Goal: Transaction & Acquisition: Purchase product/service

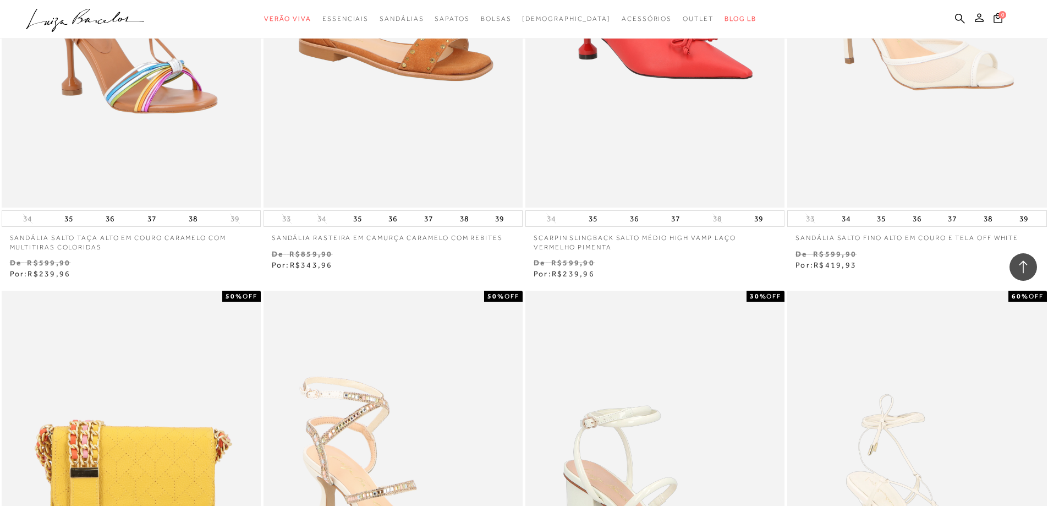
scroll to position [2146, 0]
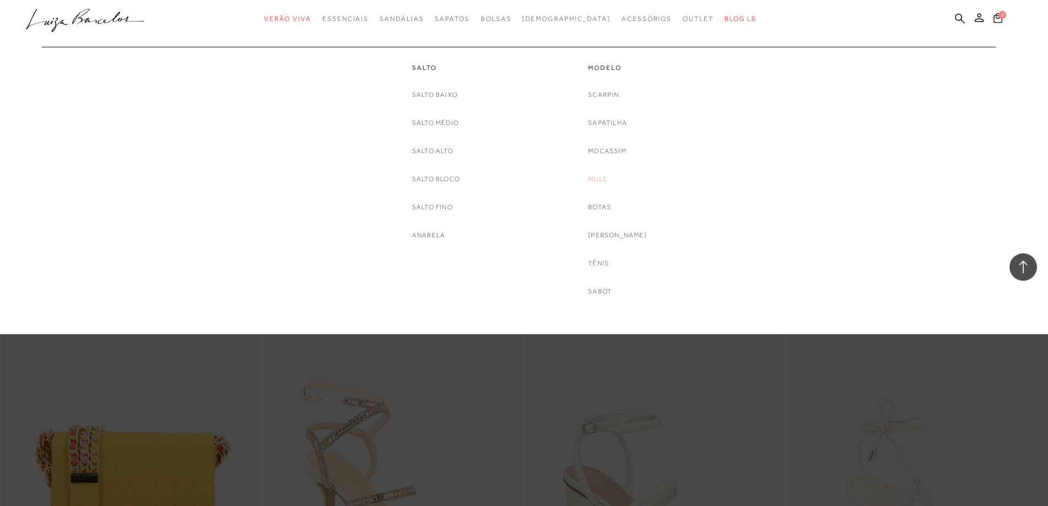
click at [607, 177] on link "Mule" at bounding box center [597, 179] width 19 height 12
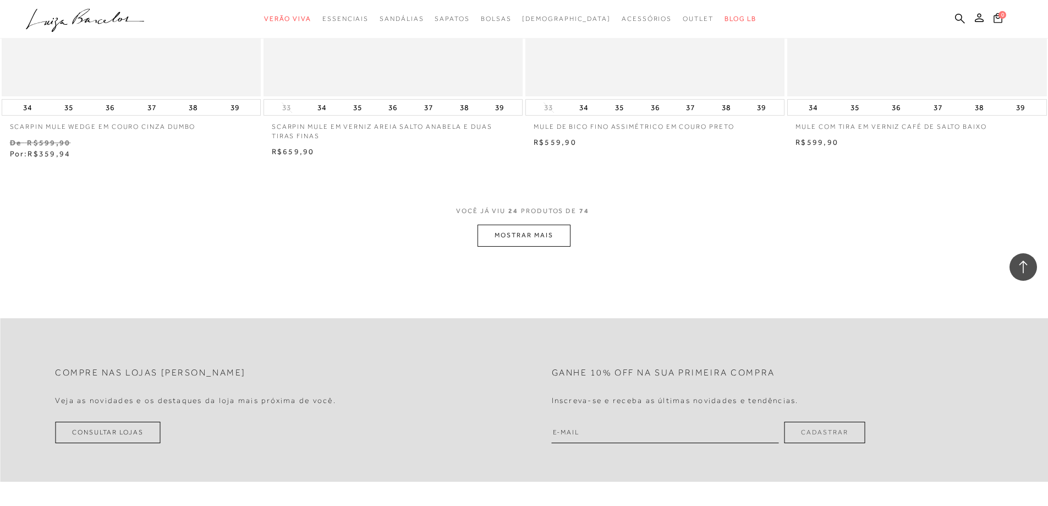
scroll to position [2806, 0]
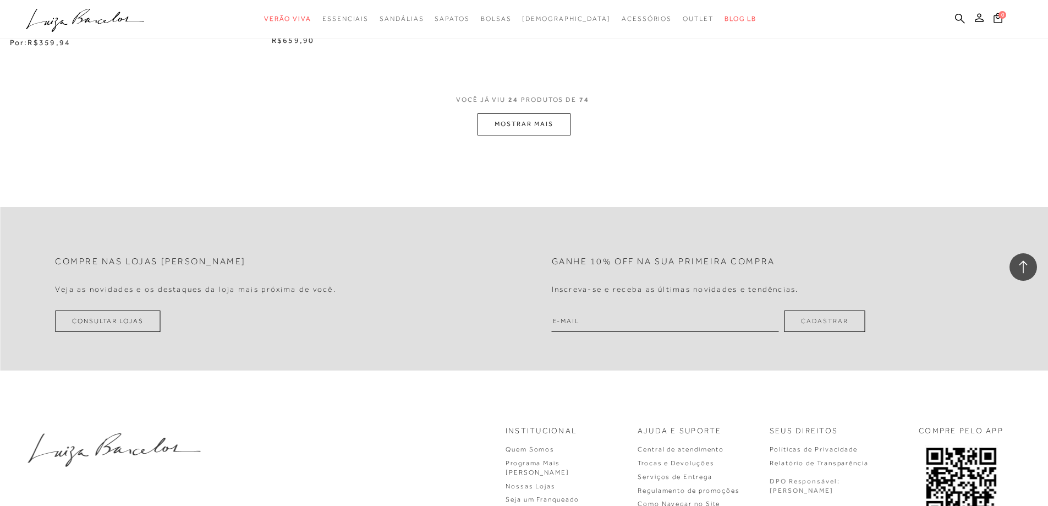
click at [513, 117] on button "MOSTRAR MAIS" at bounding box center [524, 123] width 92 height 21
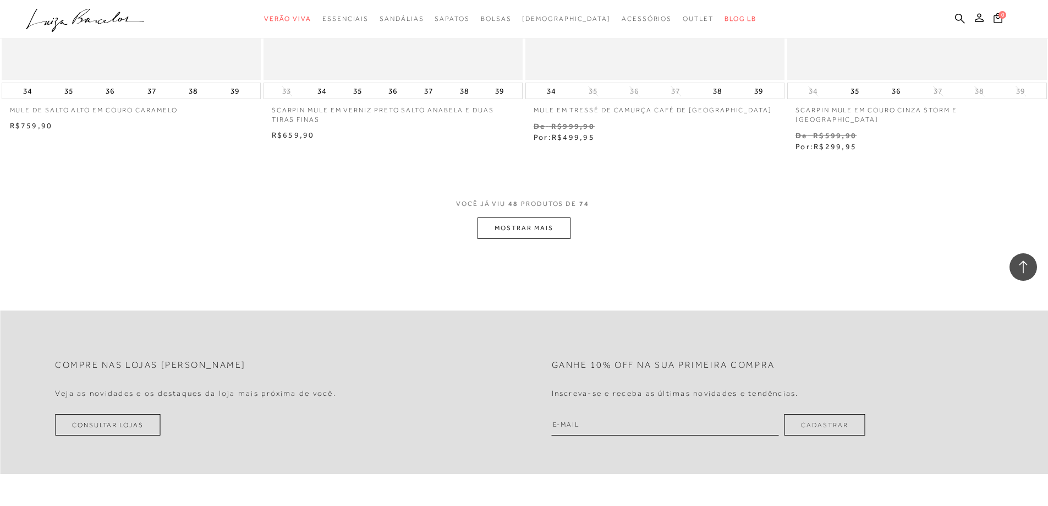
scroll to position [5667, 0]
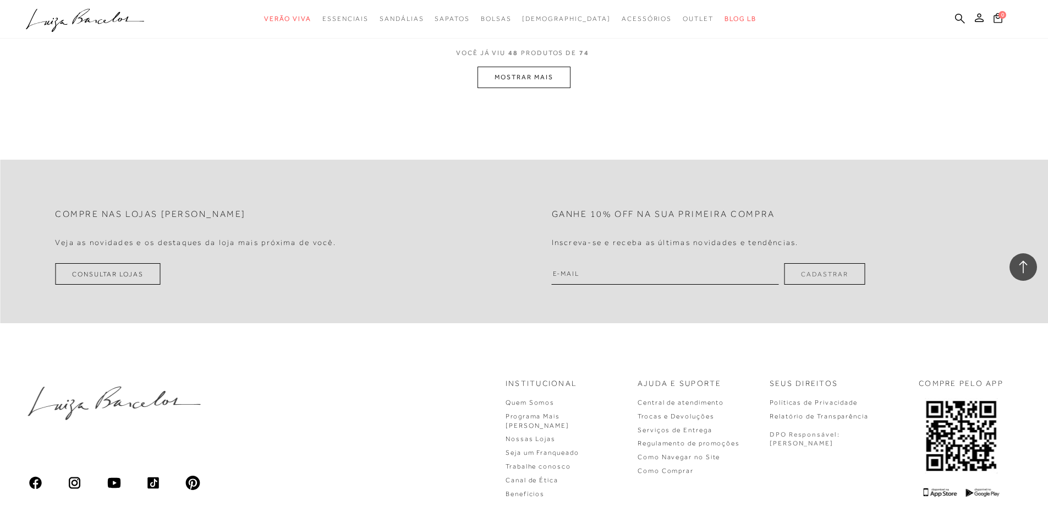
click at [531, 67] on button "MOSTRAR MAIS" at bounding box center [524, 77] width 92 height 21
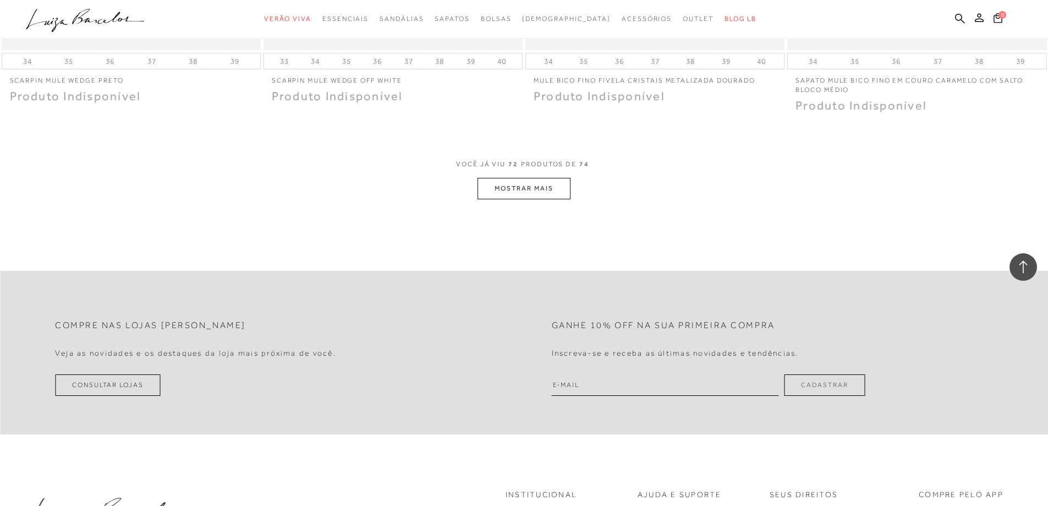
scroll to position [8233, 0]
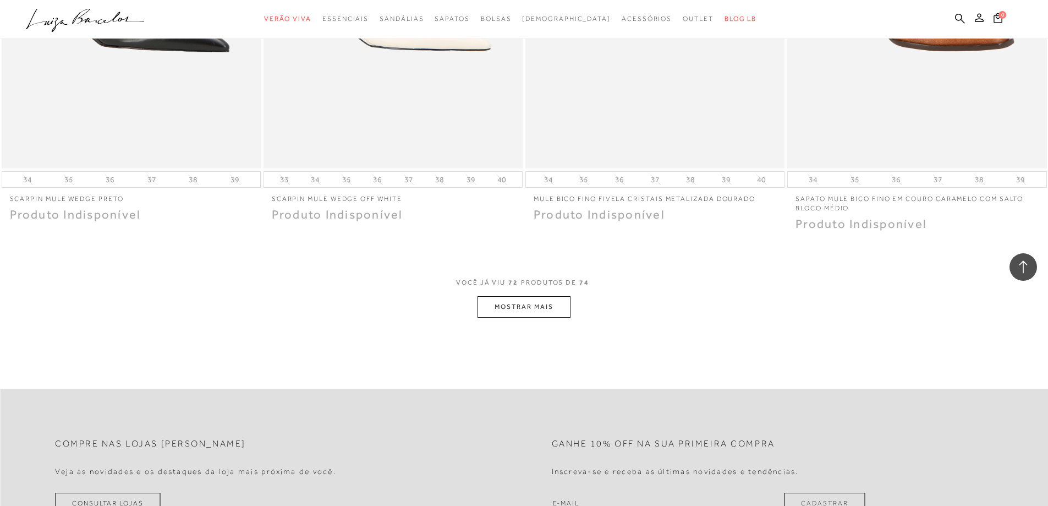
click at [500, 296] on button "MOSTRAR MAIS" at bounding box center [524, 306] width 92 height 21
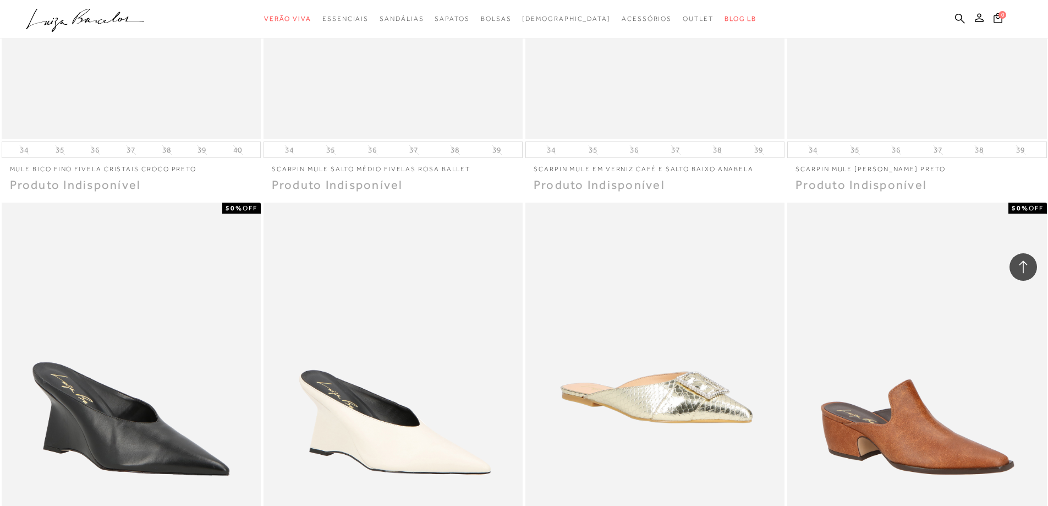
scroll to position [7792, 0]
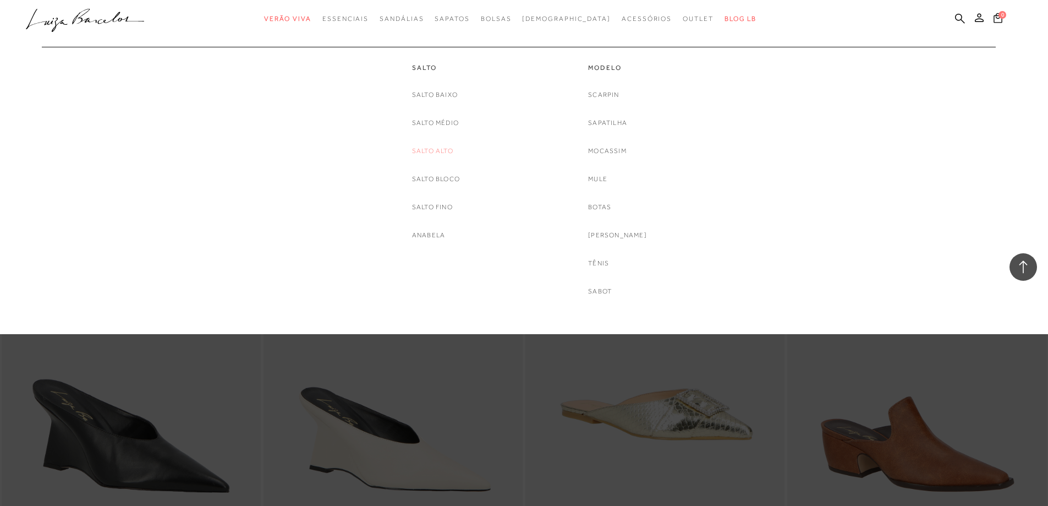
click at [446, 154] on link "Salto Alto" at bounding box center [432, 151] width 41 height 12
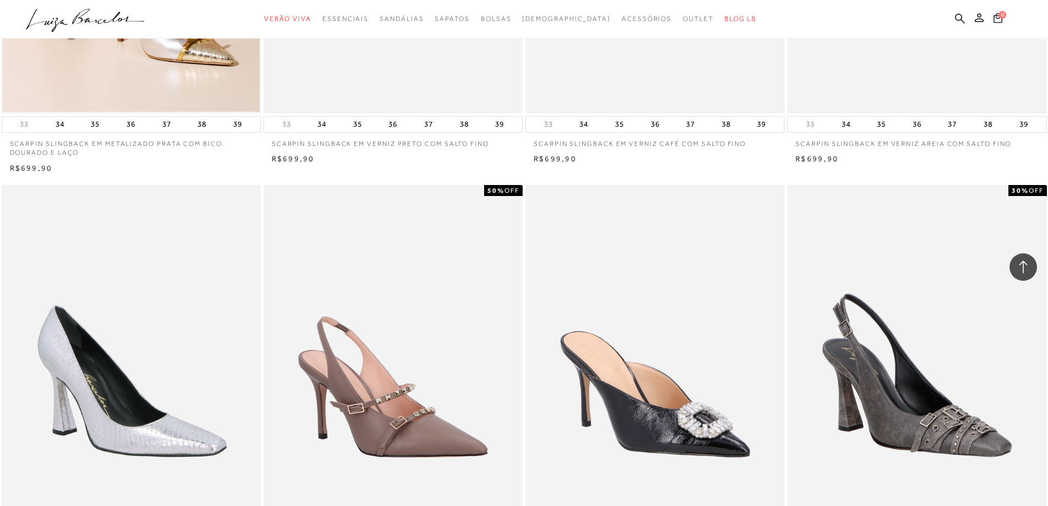
scroll to position [1376, 0]
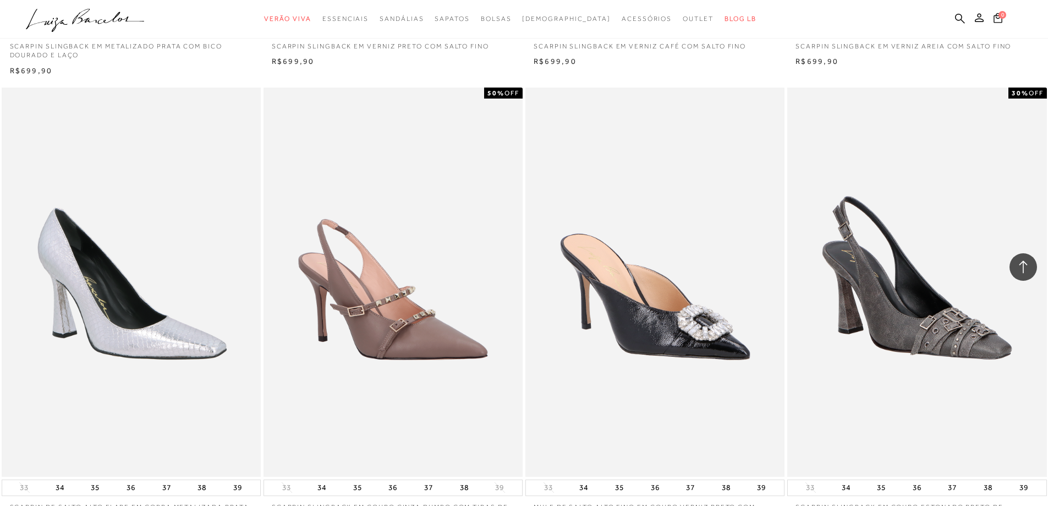
click at [955, 18] on ul ".a{fill-rule:evenodd;} Verão Viva Em alta Favoritos das Influenciadoras Apostas…" at bounding box center [516, 19] width 980 height 20
click at [956, 14] on icon at bounding box center [960, 18] width 10 height 10
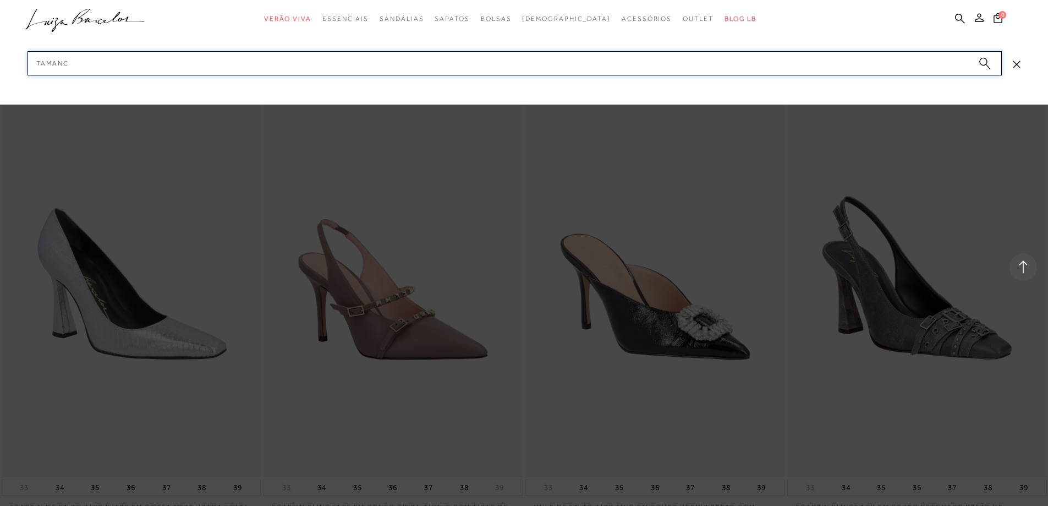
type input "tamanco"
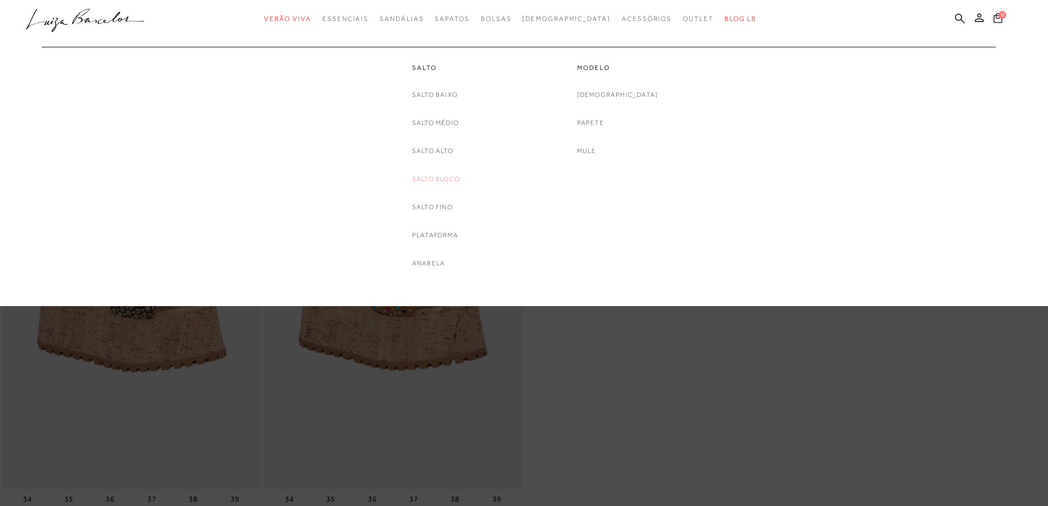
click at [446, 177] on link "Salto Bloco" at bounding box center [436, 179] width 48 height 12
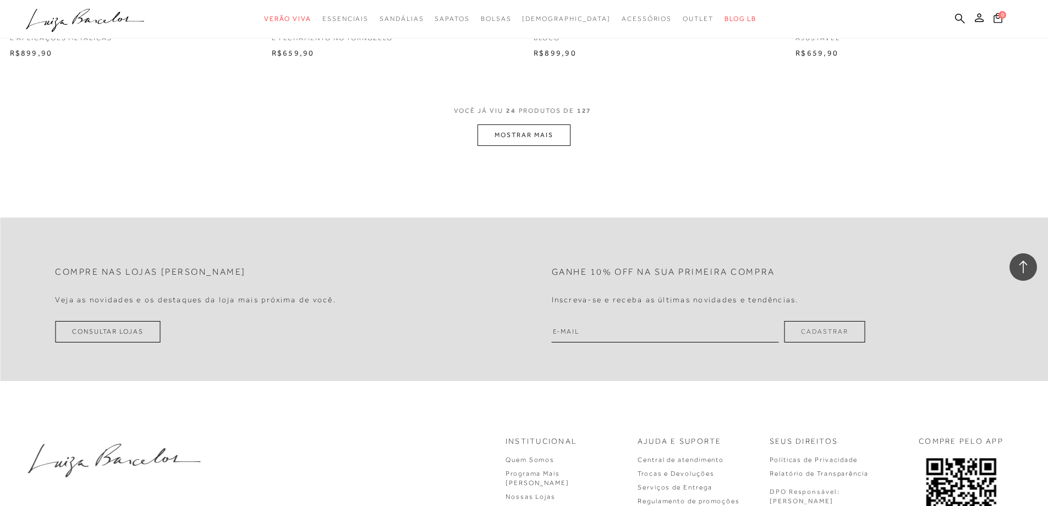
scroll to position [2806, 0]
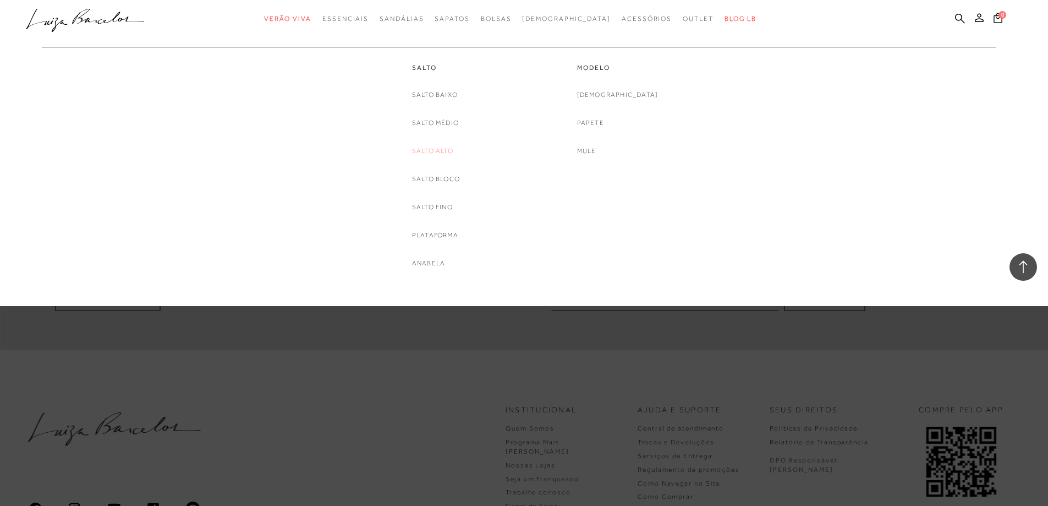
click at [430, 147] on link "Salto Alto" at bounding box center [432, 151] width 41 height 12
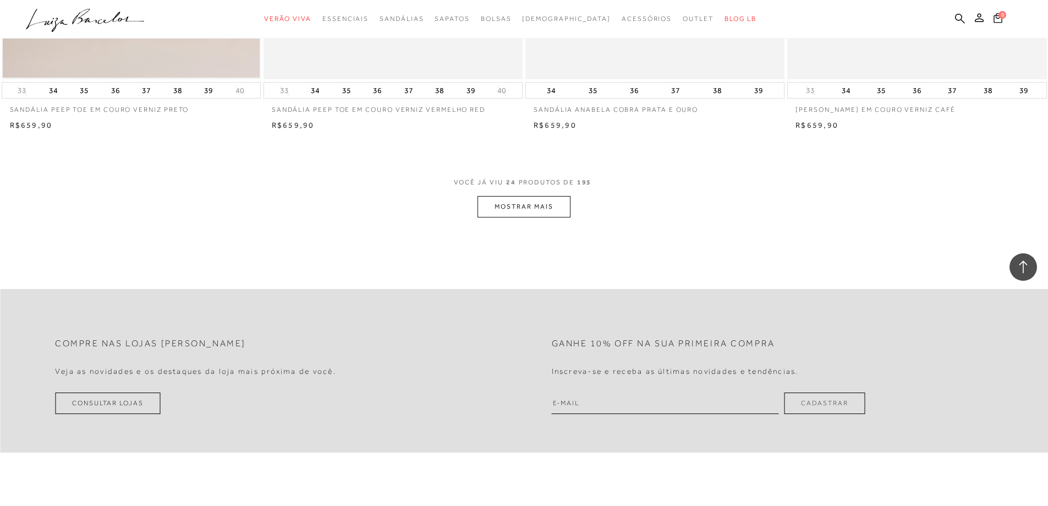
scroll to position [2696, 0]
click at [499, 186] on span "VOCÊ JÁ VIU 24 PRODUTOS DE 195" at bounding box center [524, 184] width 141 height 20
click at [490, 200] on button "MOSTRAR MAIS" at bounding box center [524, 204] width 92 height 21
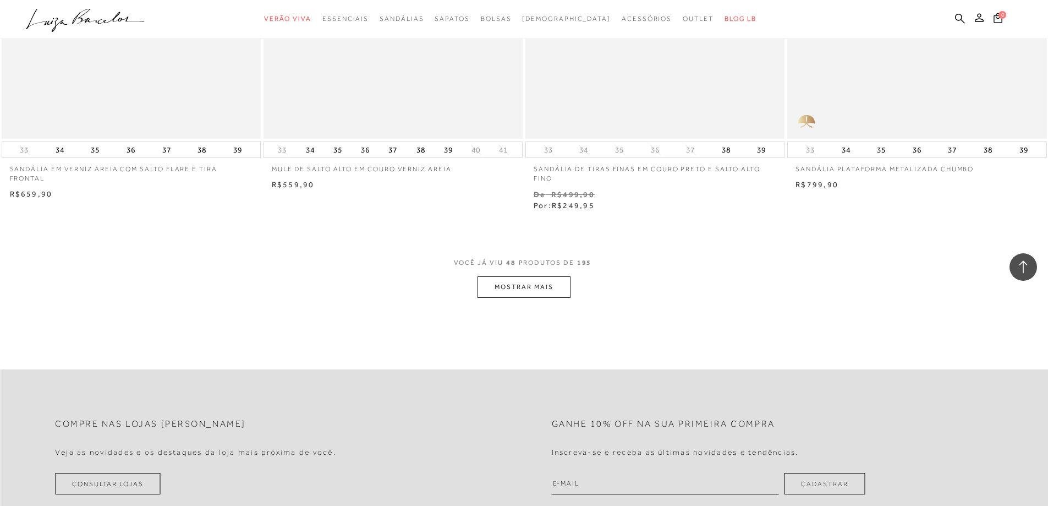
scroll to position [5392, 0]
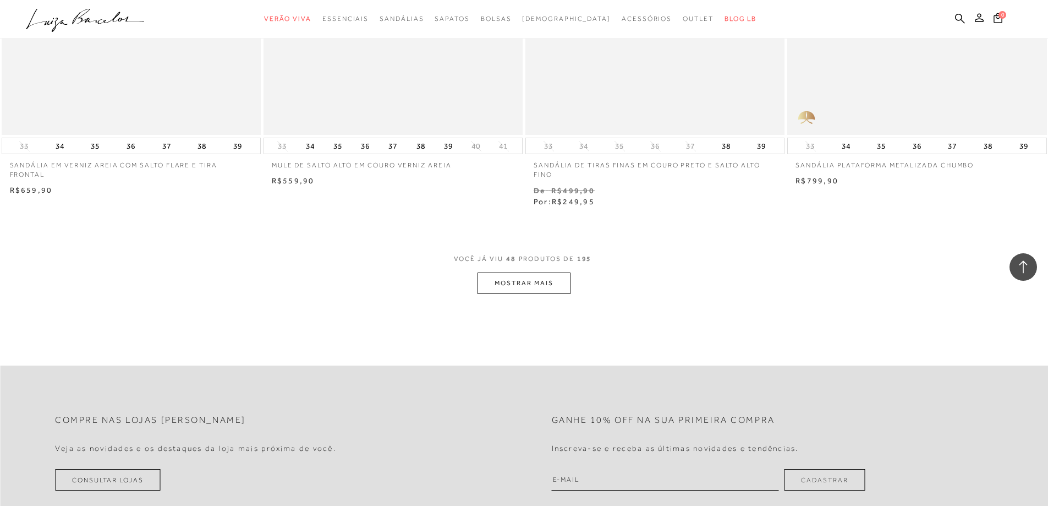
click at [541, 283] on button "MOSTRAR MAIS" at bounding box center [524, 282] width 92 height 21
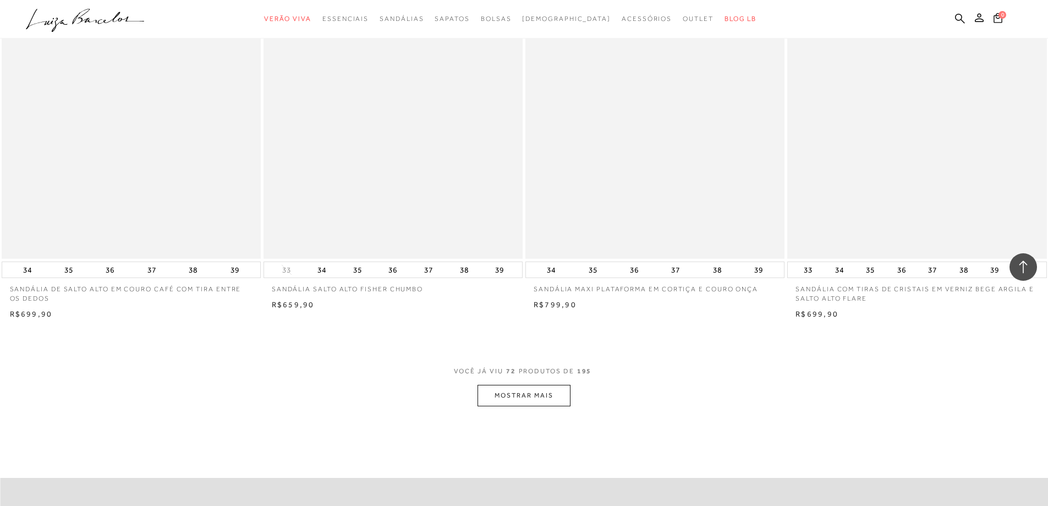
scroll to position [8253, 0]
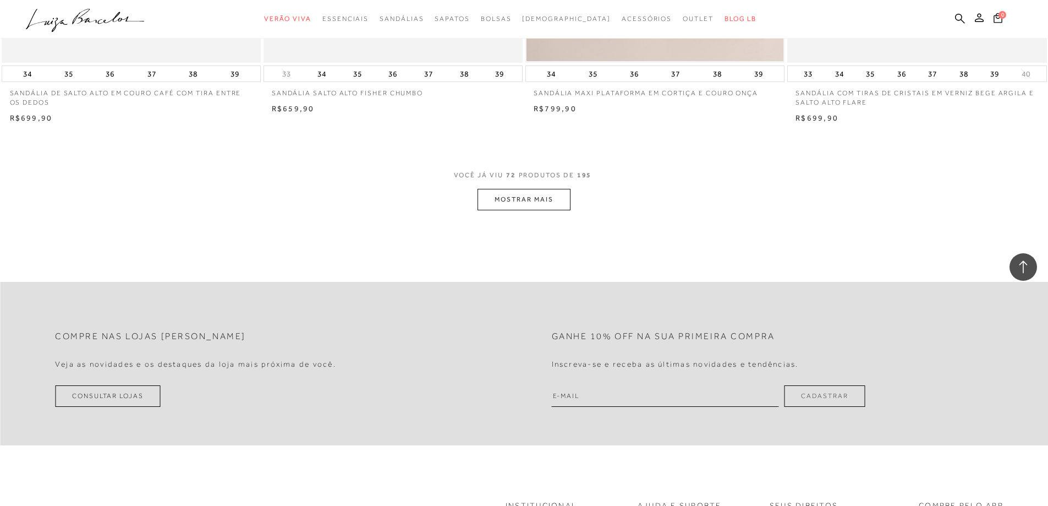
click at [532, 204] on button "MOSTRAR MAIS" at bounding box center [524, 199] width 92 height 21
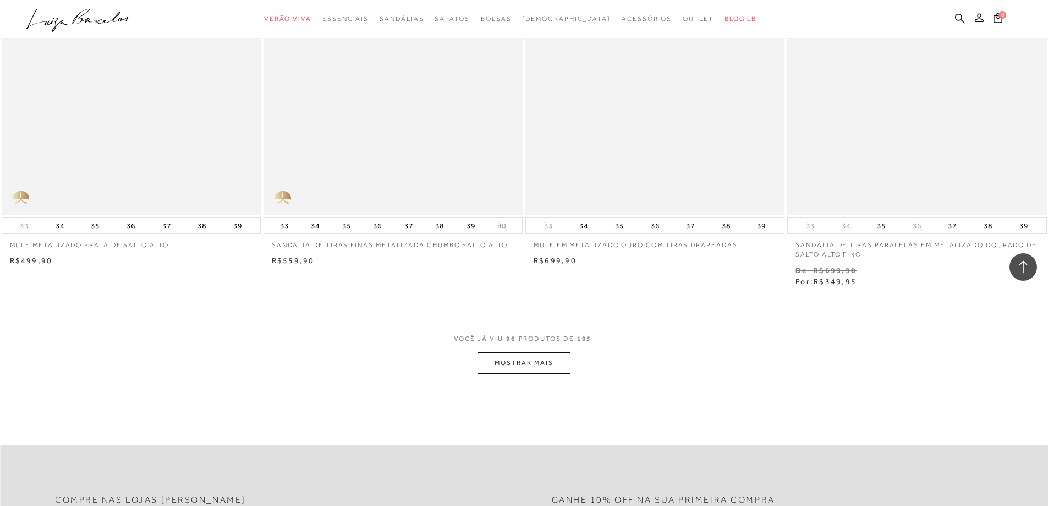
scroll to position [11005, 0]
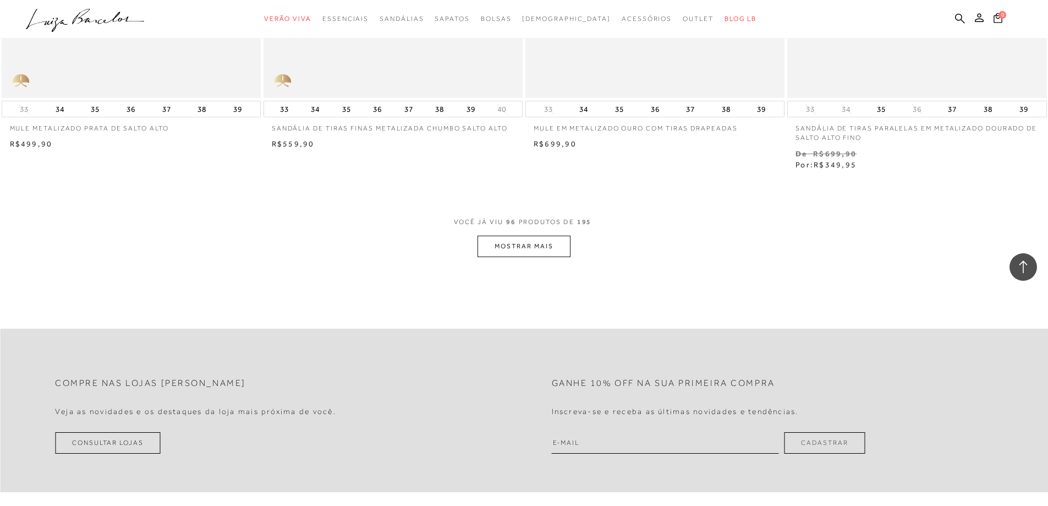
click at [533, 244] on button "MOSTRAR MAIS" at bounding box center [524, 245] width 92 height 21
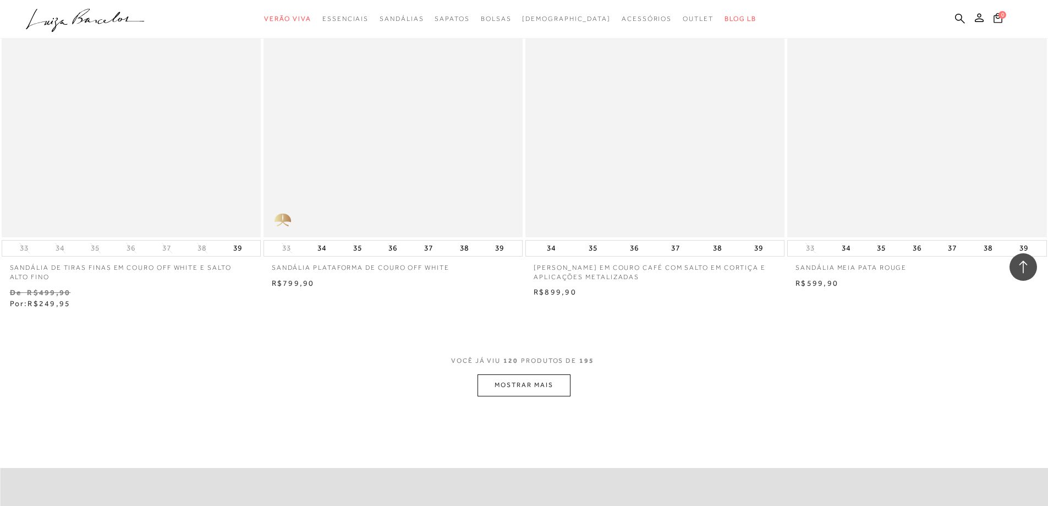
scroll to position [13756, 0]
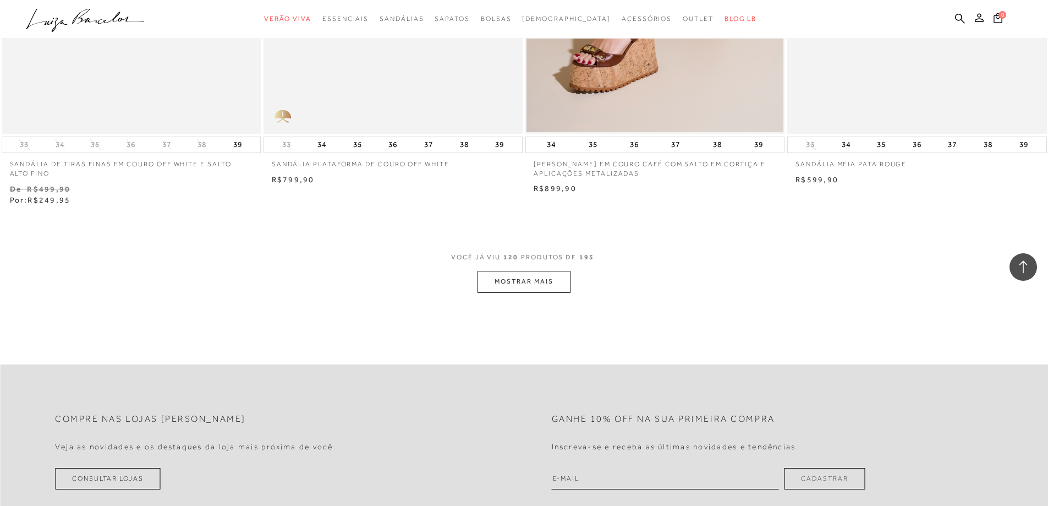
click at [518, 278] on button "MOSTRAR MAIS" at bounding box center [524, 281] width 92 height 21
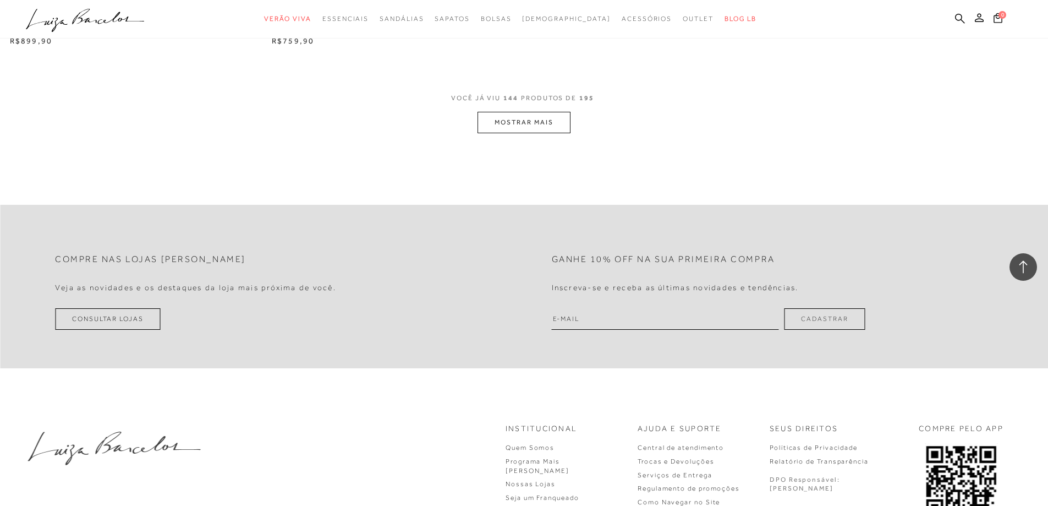
scroll to position [16672, 0]
click at [503, 122] on button "MOSTRAR MAIS" at bounding box center [524, 119] width 92 height 21
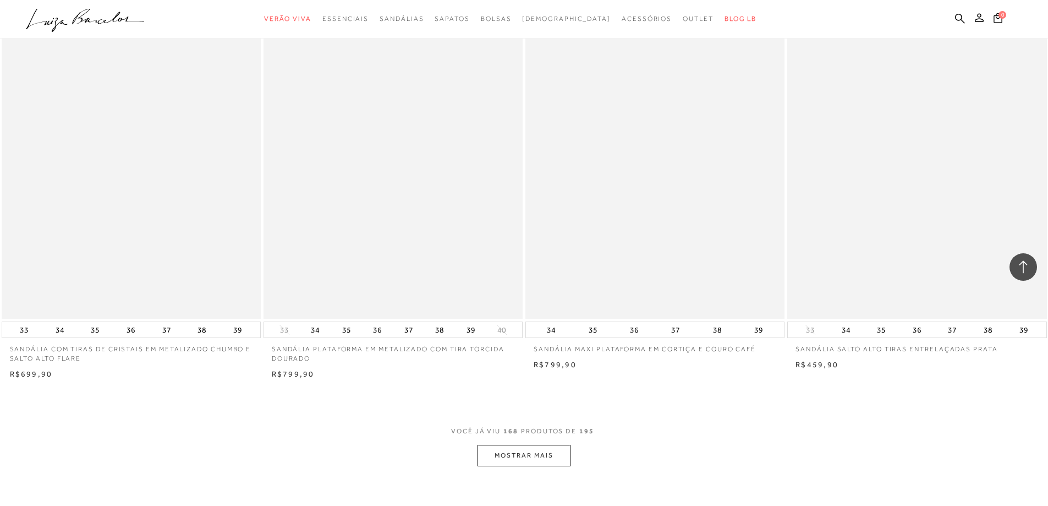
scroll to position [19313, 0]
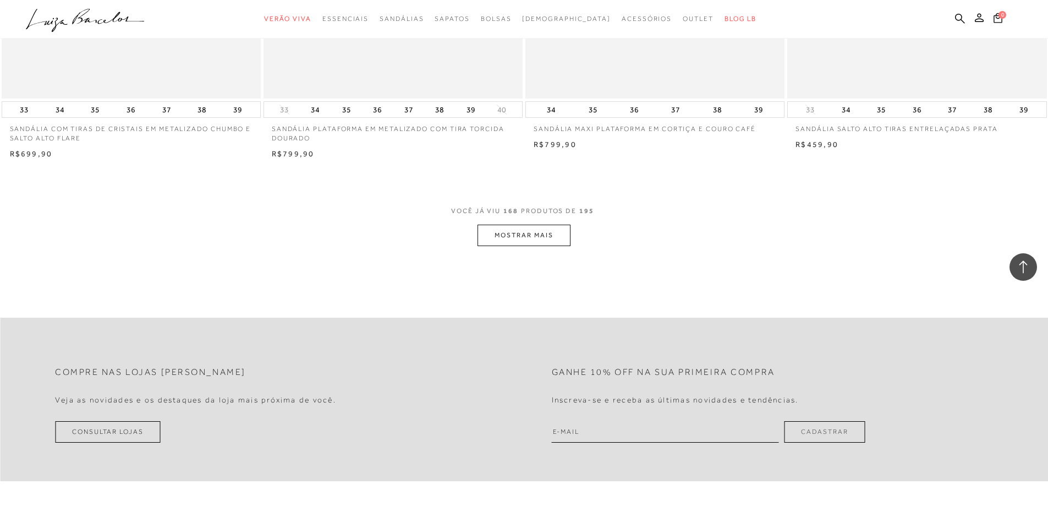
click at [551, 242] on button "MOSTRAR MAIS" at bounding box center [524, 234] width 92 height 21
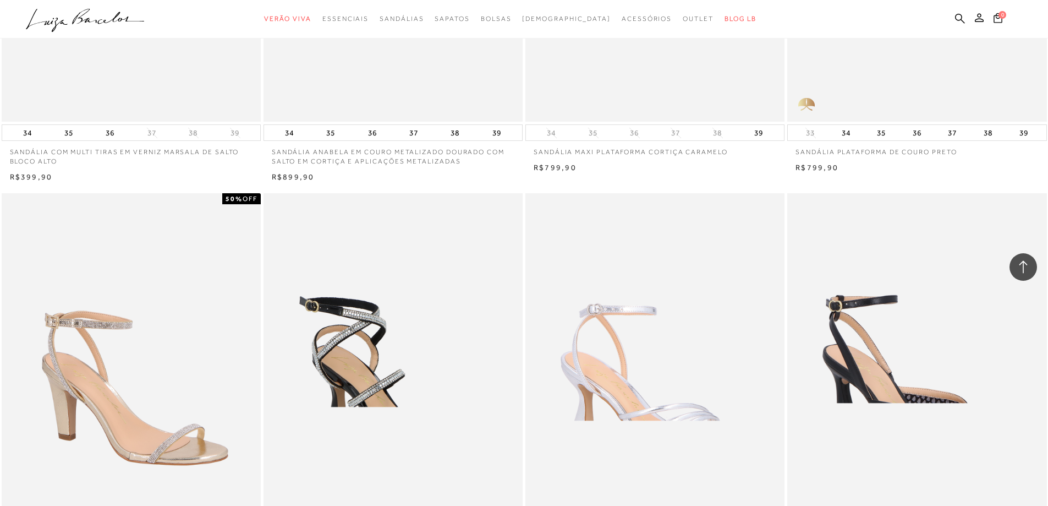
scroll to position [19753, 0]
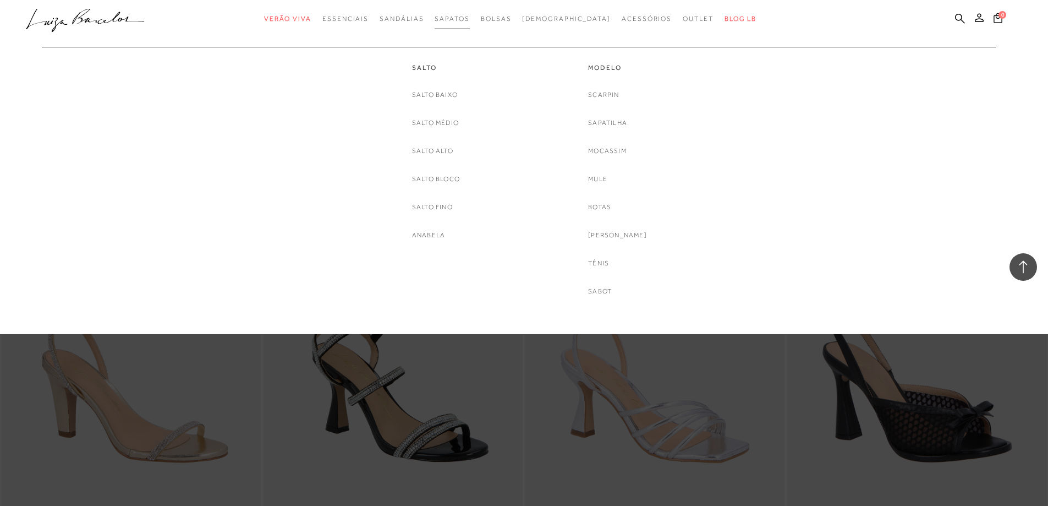
click at [468, 17] on span "Sapatos" at bounding box center [452, 19] width 35 height 8
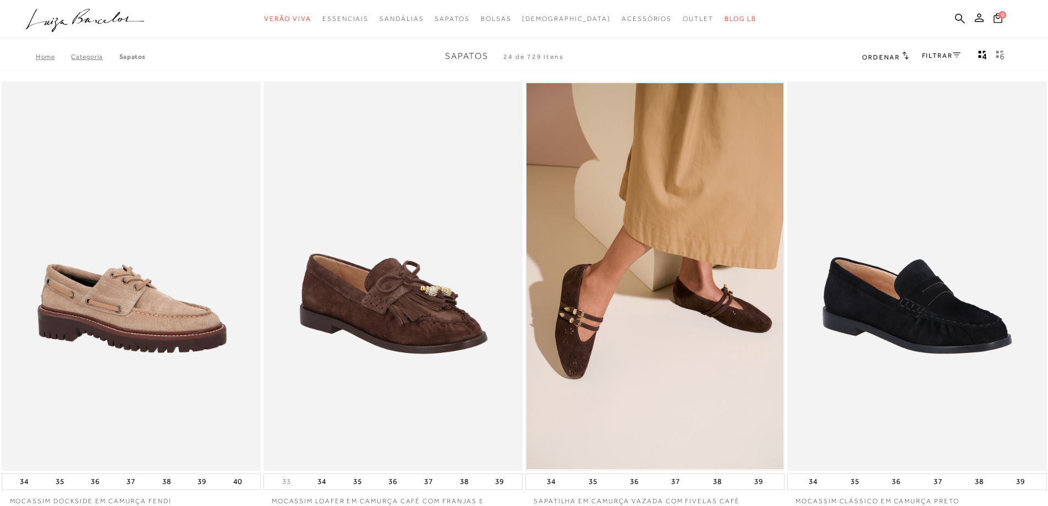
click at [943, 53] on link "FILTRAR" at bounding box center [941, 56] width 39 height 8
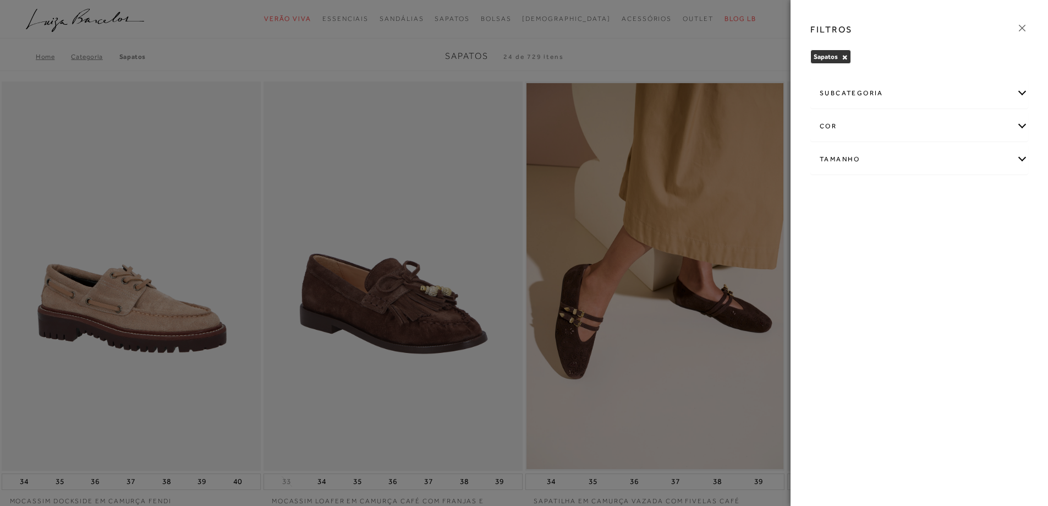
click at [842, 134] on div "cor" at bounding box center [919, 126] width 217 height 29
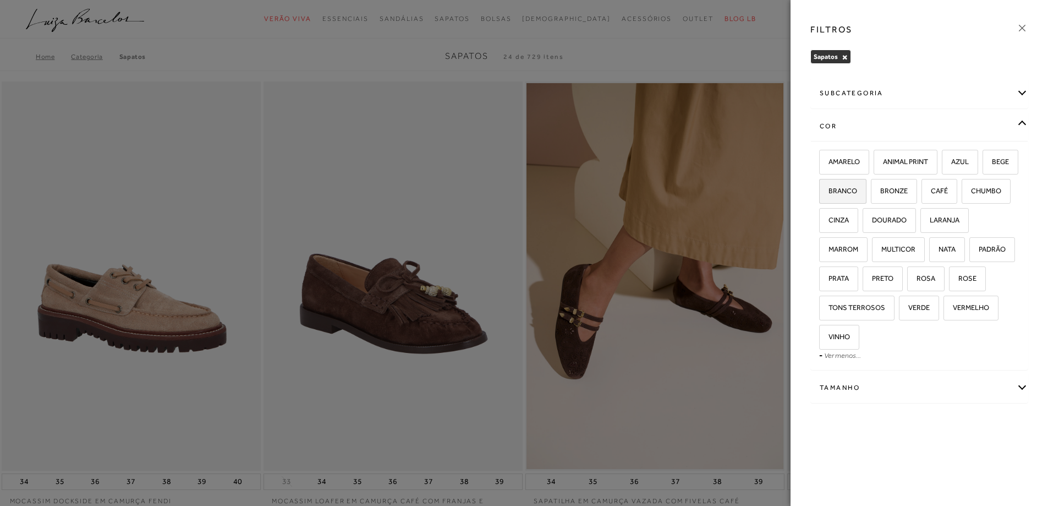
click at [857, 188] on span "BRANCO" at bounding box center [838, 191] width 37 height 8
click at [829, 188] on input "BRANCO" at bounding box center [823, 192] width 11 height 11
checkbox input "true"
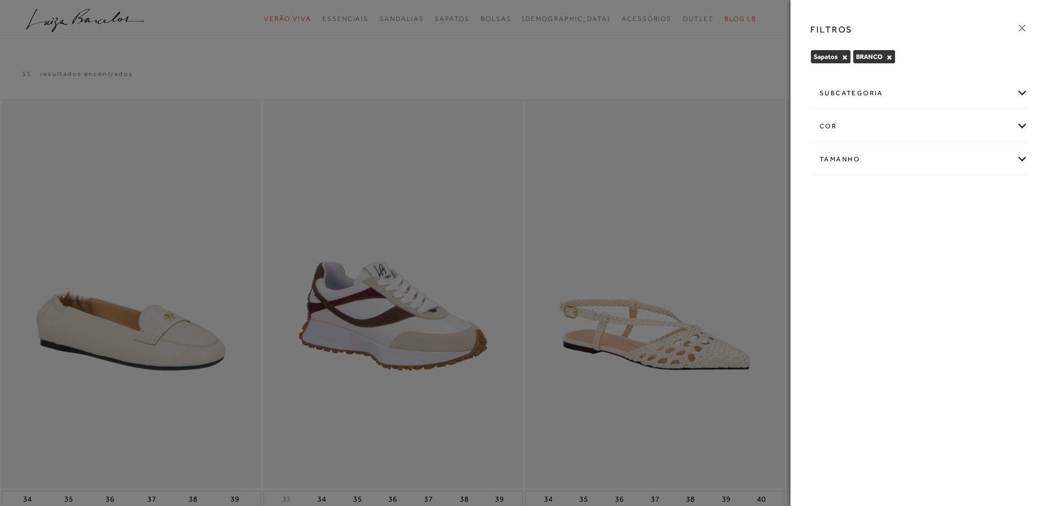
click at [1028, 24] on icon at bounding box center [1022, 28] width 12 height 12
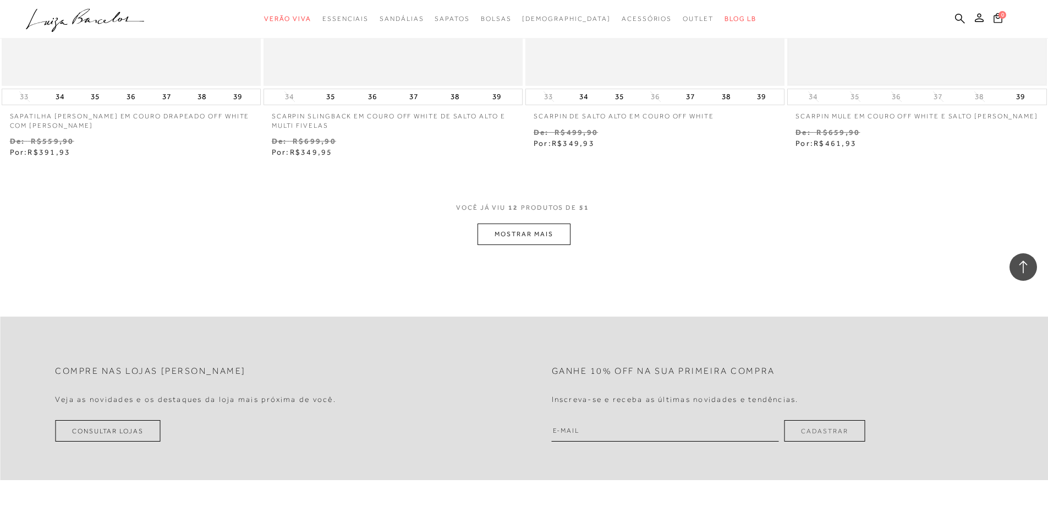
scroll to position [1431, 0]
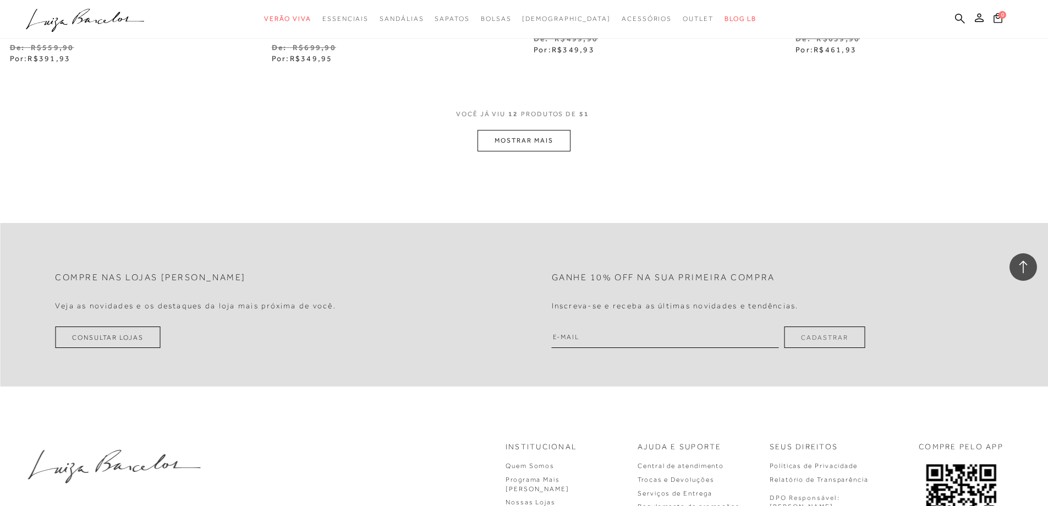
click at [552, 141] on button "MOSTRAR MAIS" at bounding box center [524, 140] width 92 height 21
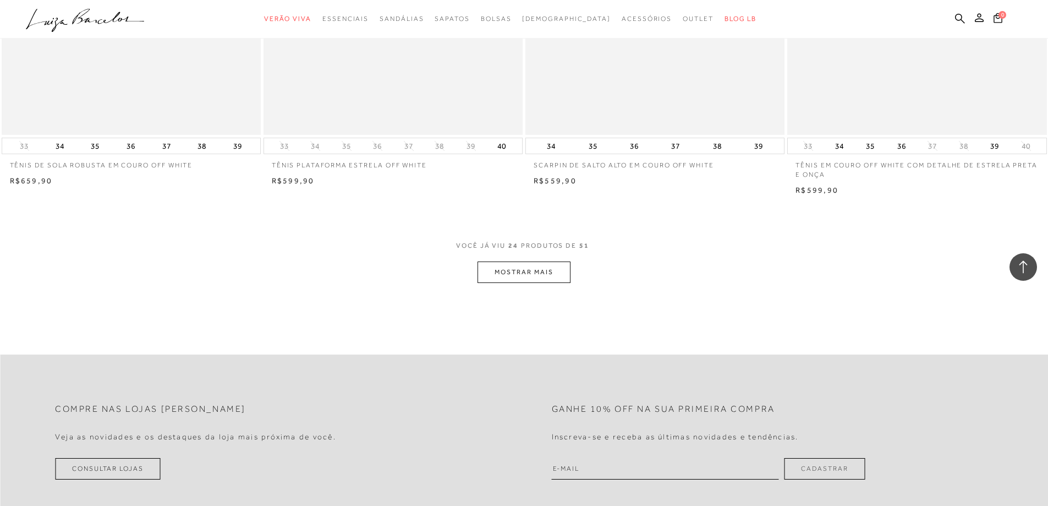
scroll to position [2696, 0]
click at [550, 274] on button "MOSTRAR MAIS" at bounding box center [524, 270] width 92 height 21
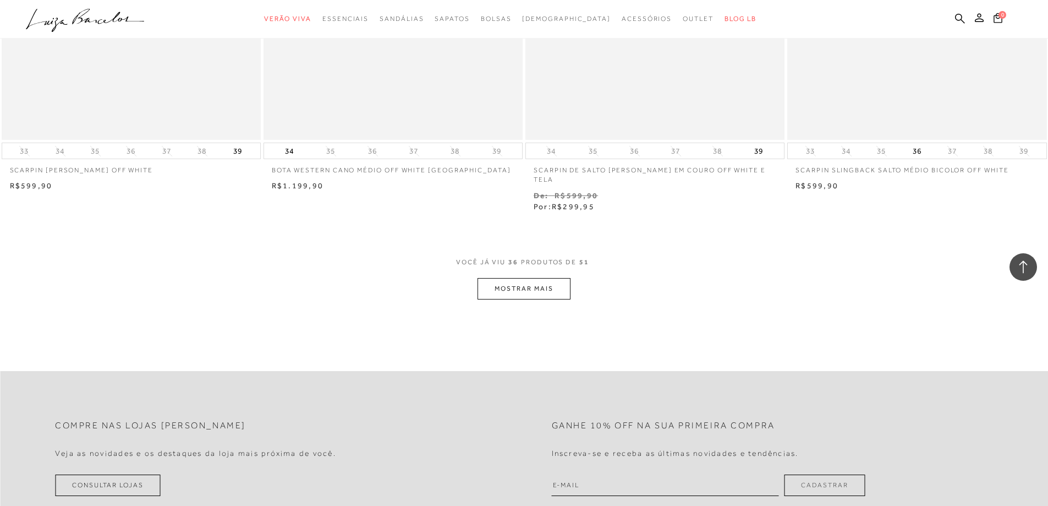
scroll to position [4182, 0]
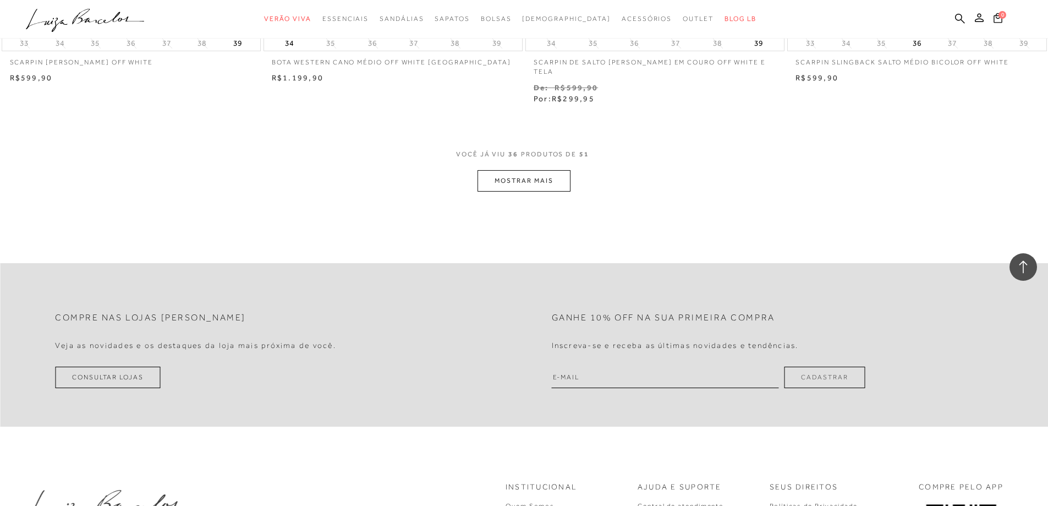
click at [504, 170] on button "MOSTRAR MAIS" at bounding box center [524, 180] width 92 height 21
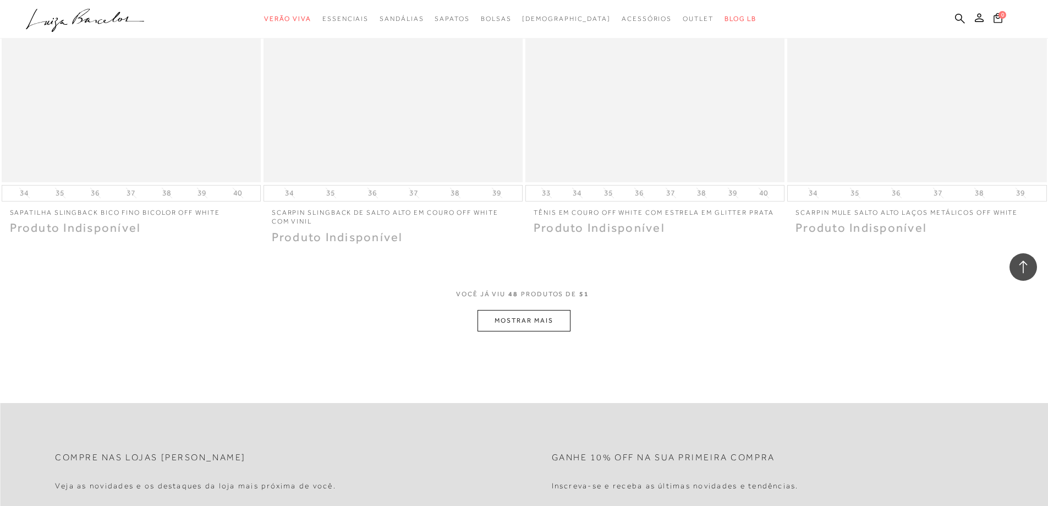
scroll to position [5502, 0]
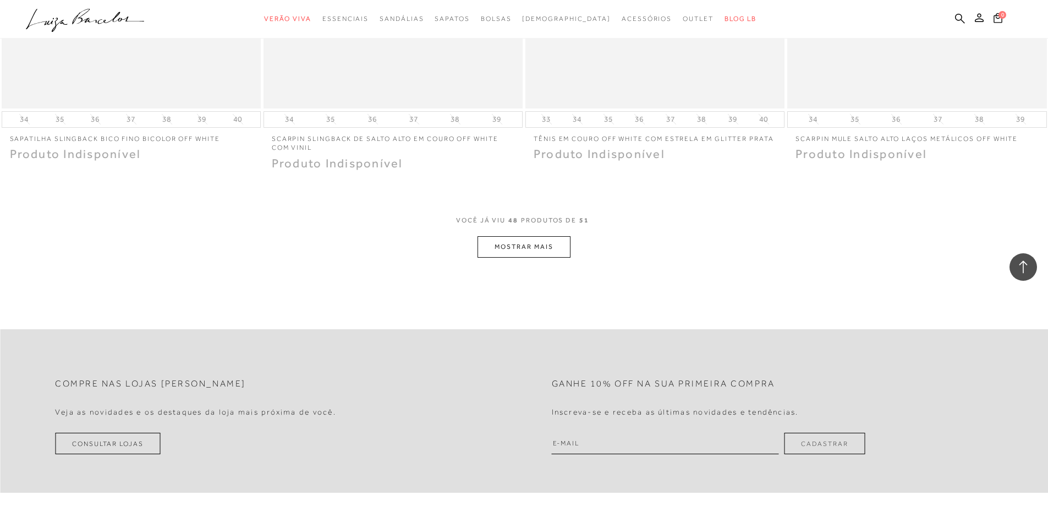
click at [546, 226] on div "VOCê JÁ VIU 48 PRODUTOS DE 51" at bounding box center [524, 226] width 136 height 20
click at [541, 236] on button "MOSTRAR MAIS" at bounding box center [524, 246] width 92 height 21
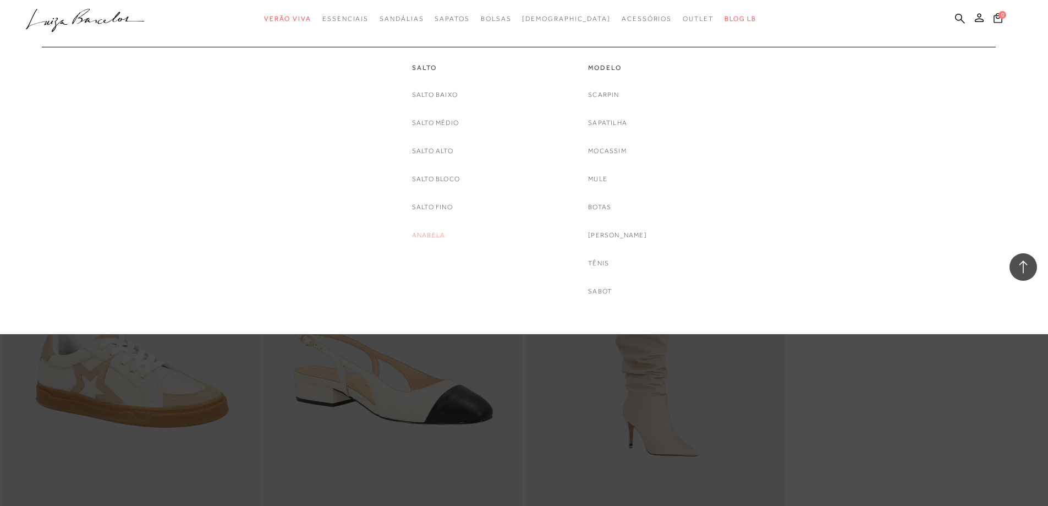
click at [432, 236] on link "Anabela" at bounding box center [428, 235] width 33 height 12
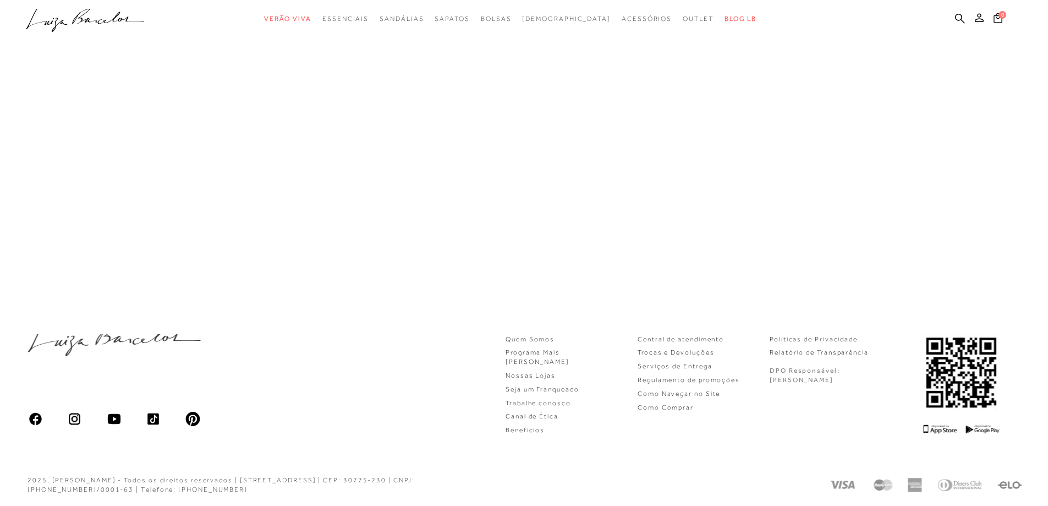
scroll to position [471, 0]
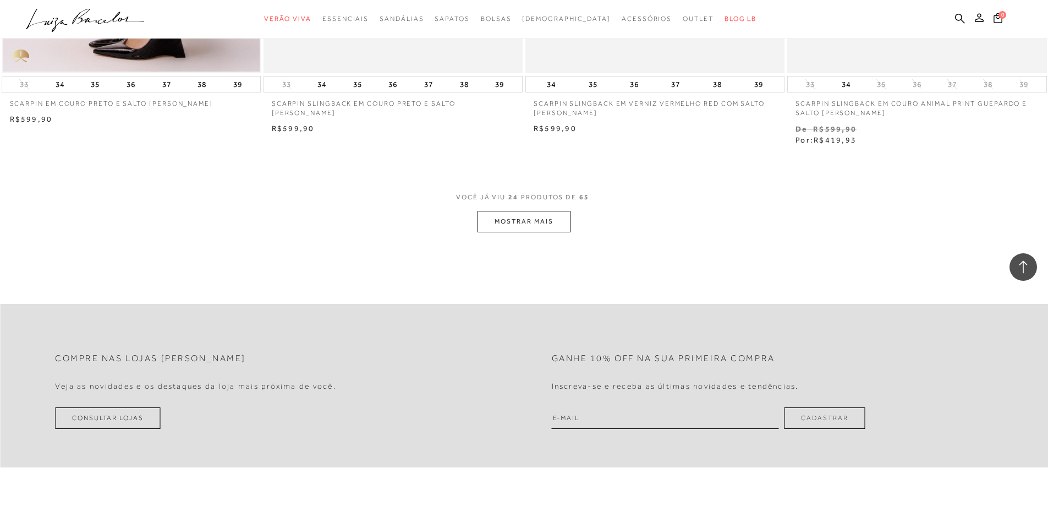
scroll to position [2751, 0]
click at [507, 212] on button "MOSTRAR MAIS" at bounding box center [524, 218] width 92 height 21
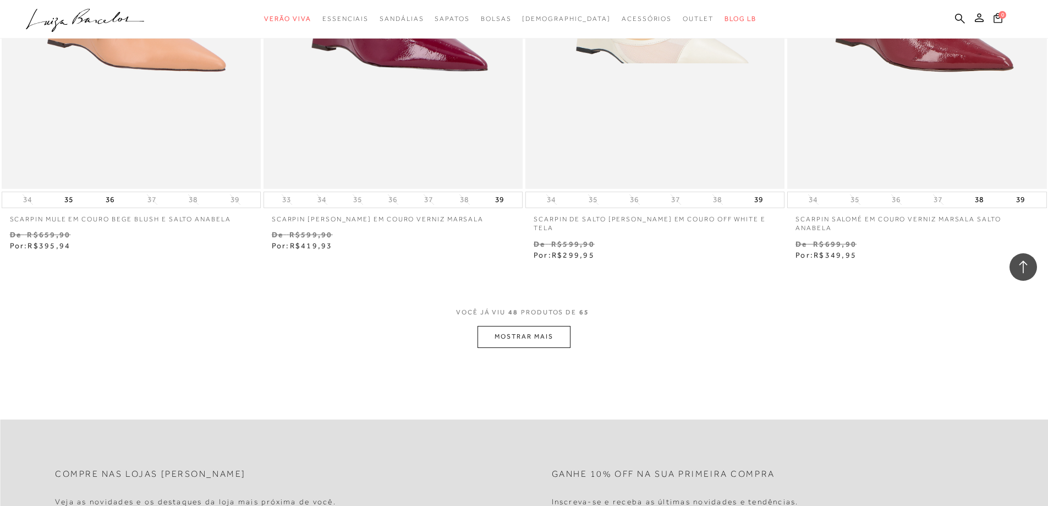
scroll to position [5447, 0]
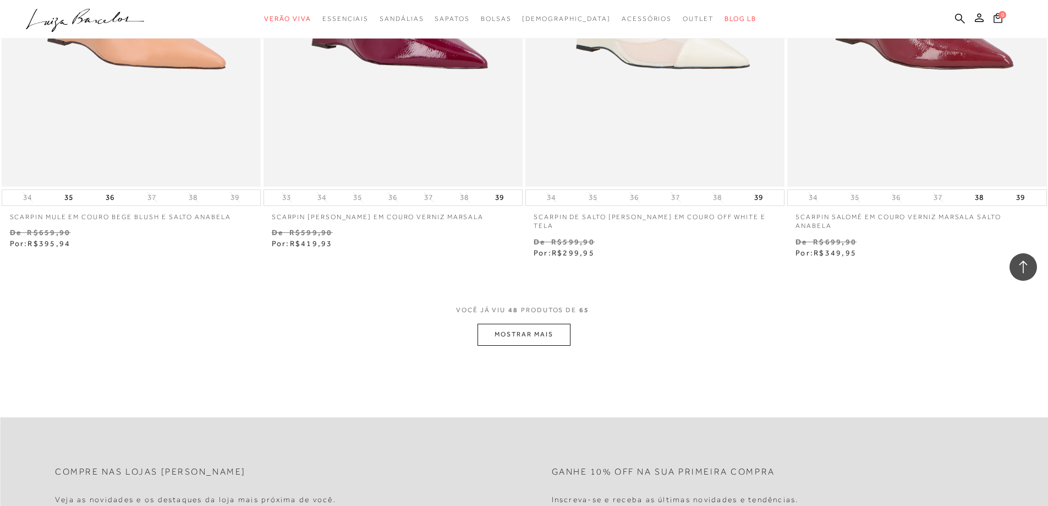
click at [555, 314] on span "VOCÊ JÁ VIU 48 PRODUTOS DE 65" at bounding box center [524, 314] width 136 height 20
click at [541, 324] on button "MOSTRAR MAIS" at bounding box center [524, 334] width 92 height 21
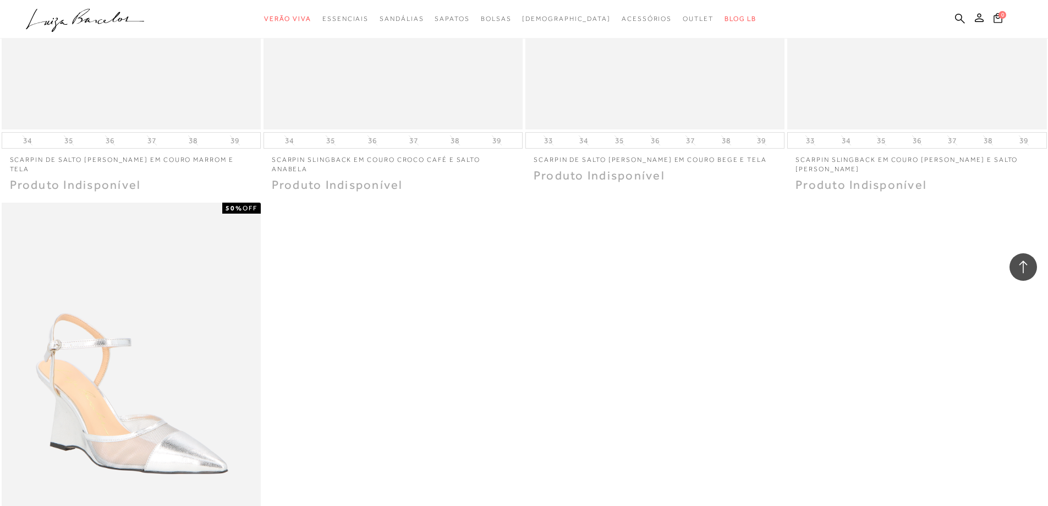
scroll to position [7593, 0]
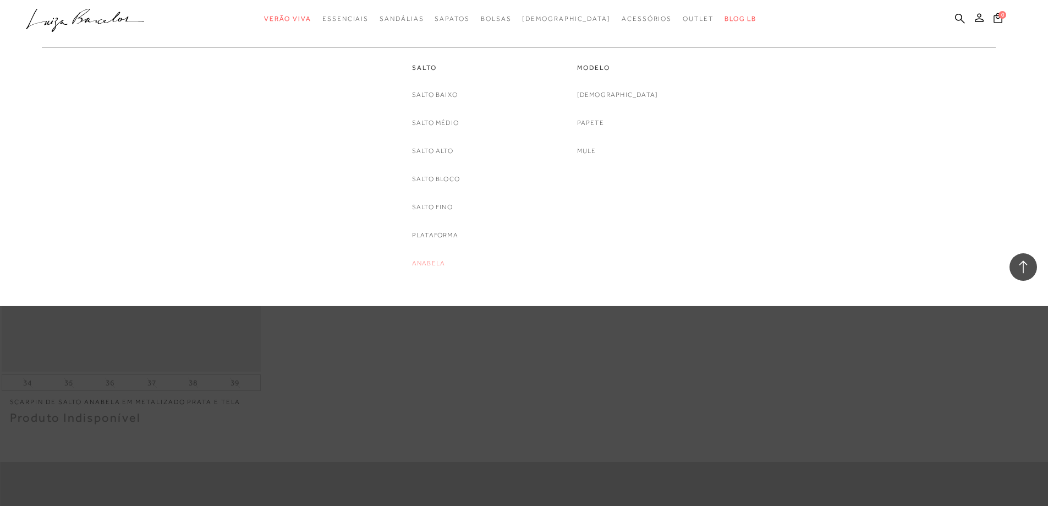
click at [439, 266] on link "Anabela" at bounding box center [428, 264] width 33 height 12
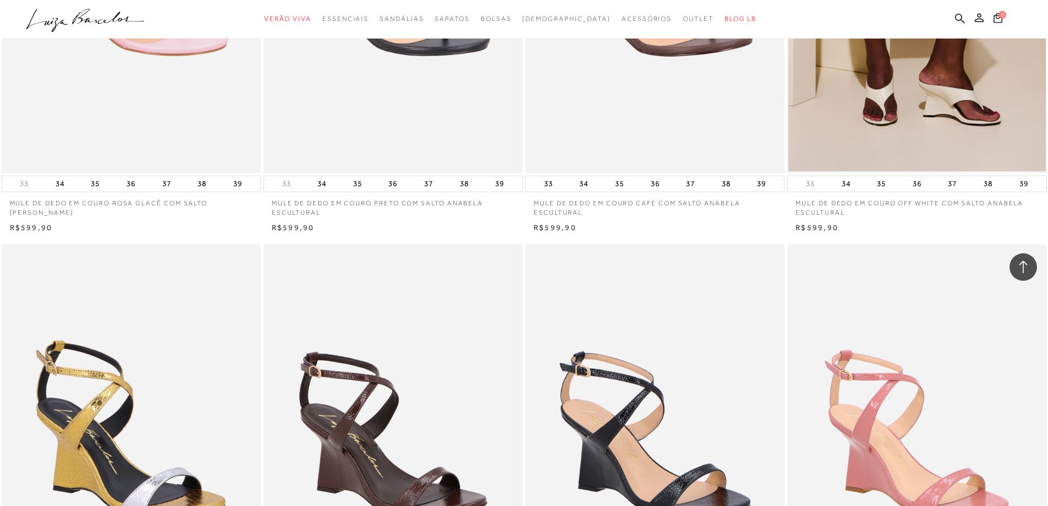
scroll to position [1541, 0]
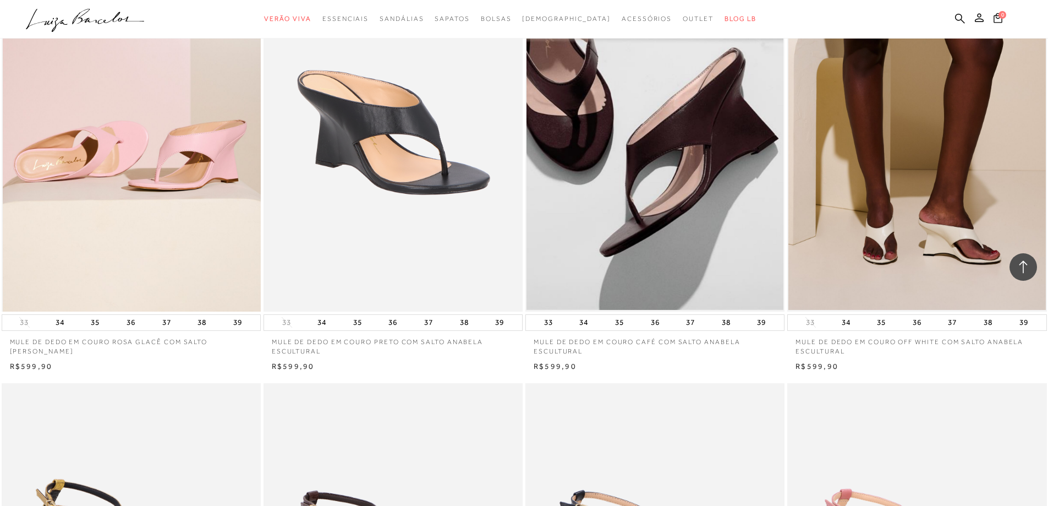
click at [140, 207] on img at bounding box center [132, 116] width 258 height 389
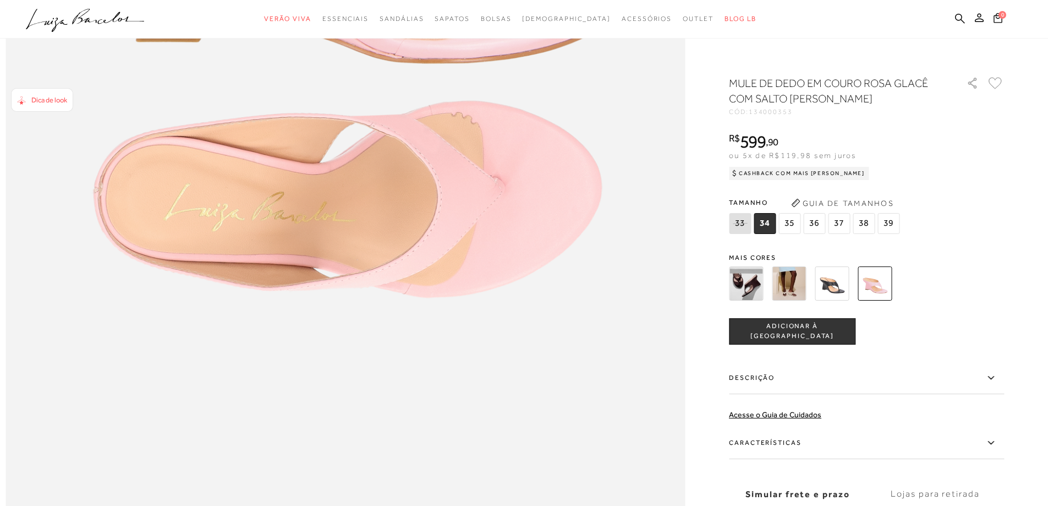
scroll to position [1376, 0]
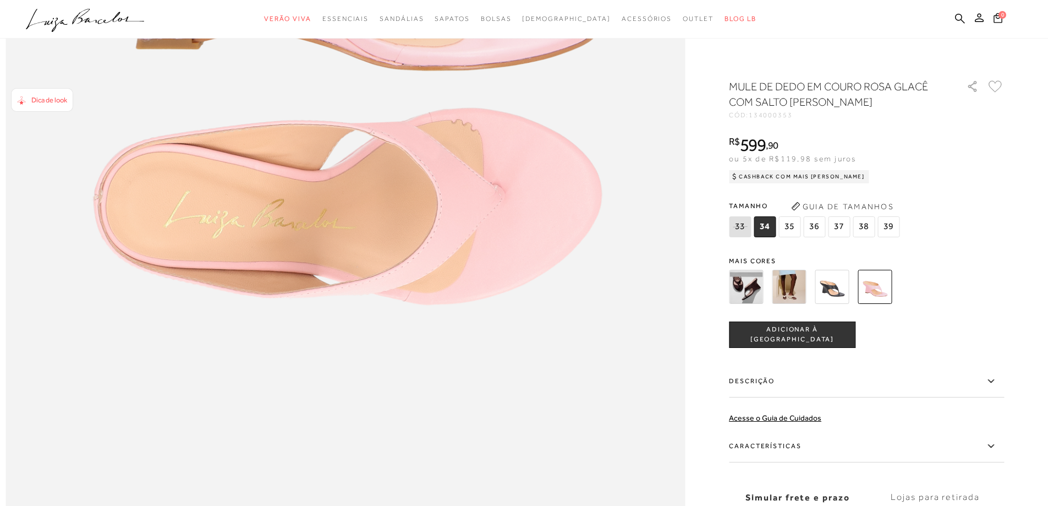
click at [805, 298] on img at bounding box center [789, 287] width 34 height 34
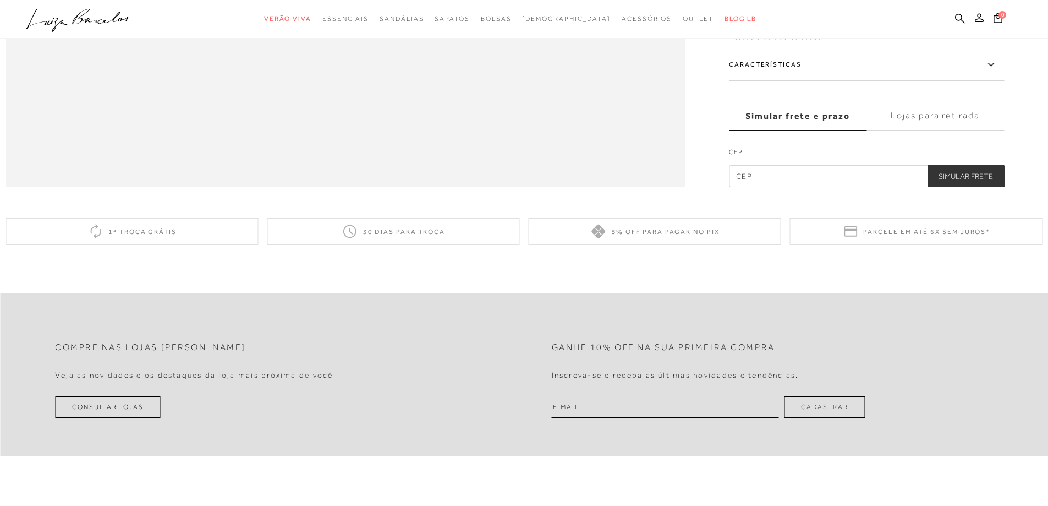
scroll to position [1816, 0]
